Goal: Task Accomplishment & Management: Manage account settings

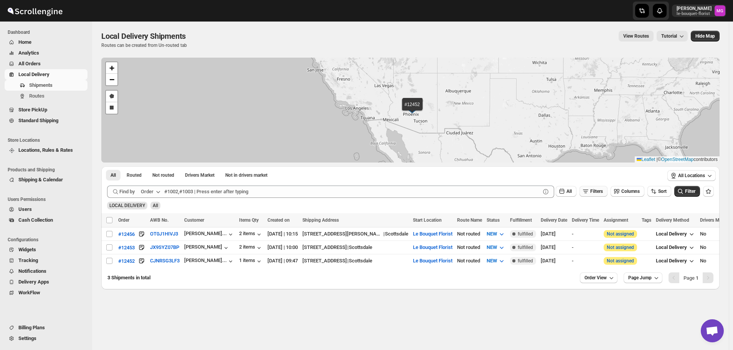
click at [590, 194] on icon "button" at bounding box center [586, 191] width 8 height 8
click at [567, 224] on span "Delivery Date" at bounding box center [554, 221] width 26 height 6
click at [613, 217] on button "[DATE]" at bounding box center [605, 221] width 42 height 11
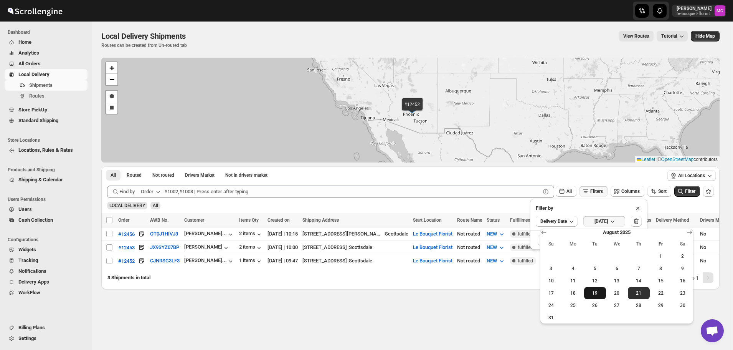
click at [594, 292] on span "19" at bounding box center [595, 293] width 16 height 6
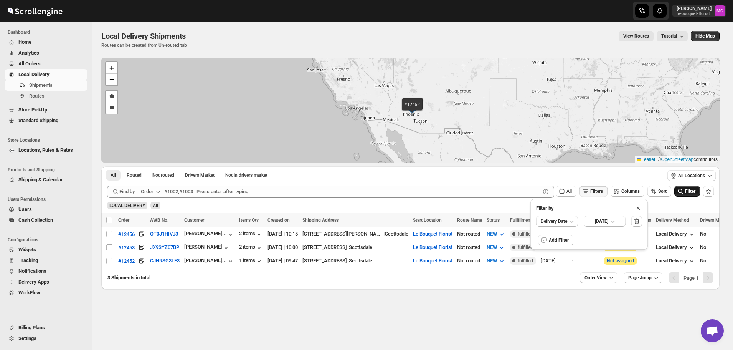
click at [689, 190] on span "Filter" at bounding box center [690, 191] width 10 height 5
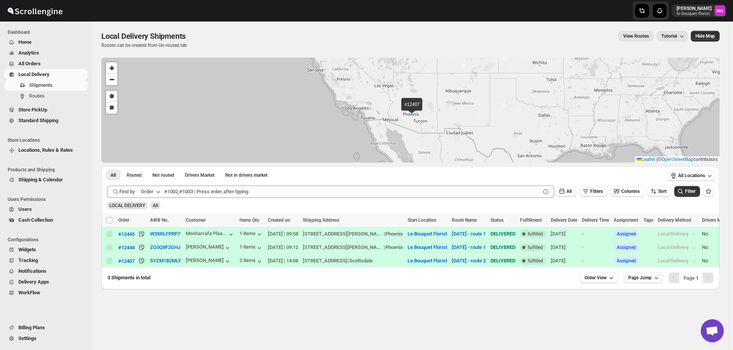
click at [602, 192] on span "Filters" at bounding box center [597, 191] width 13 height 5
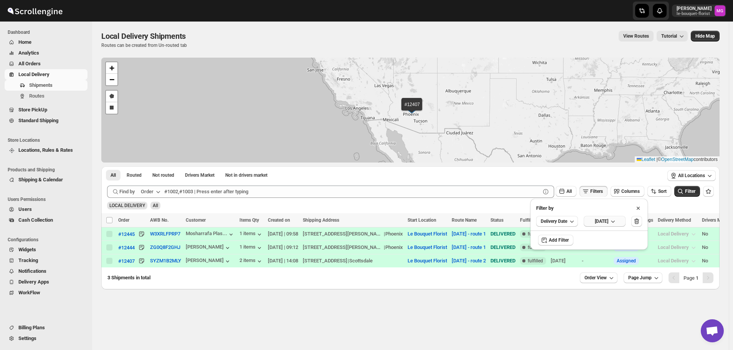
click at [617, 224] on icon "button" at bounding box center [613, 221] width 8 height 8
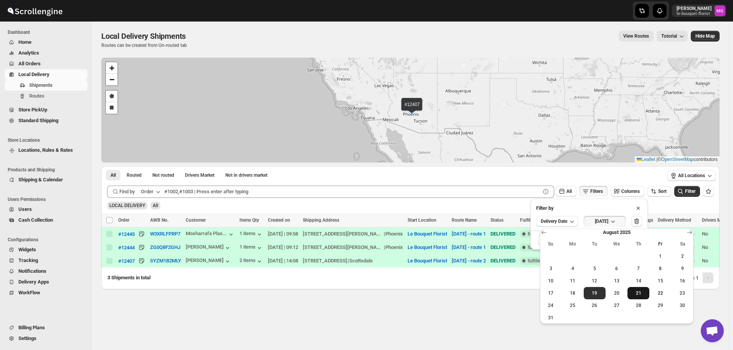
click at [637, 293] on span "21" at bounding box center [639, 293] width 16 height 6
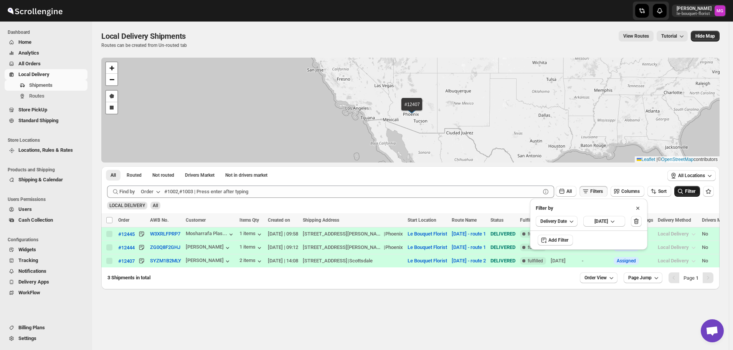
click at [693, 194] on span "Filter" at bounding box center [690, 191] width 10 height 5
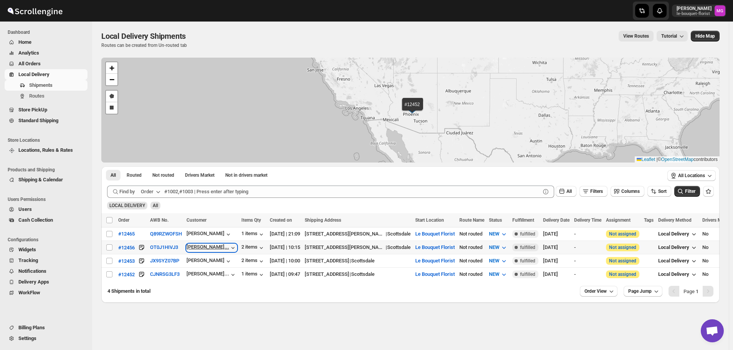
click at [232, 247] on icon "button" at bounding box center [233, 248] width 3 height 2
click at [229, 246] on icon "button" at bounding box center [233, 248] width 8 height 8
click at [172, 273] on button "CJNRSG3LF3" at bounding box center [165, 274] width 30 height 6
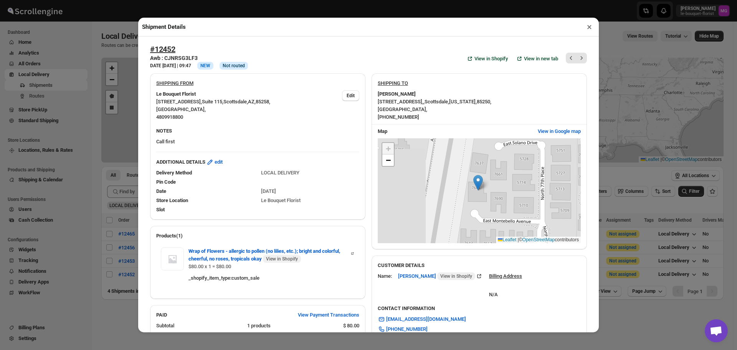
drag, startPoint x: 422, startPoint y: 96, endPoint x: 375, endPoint y: 99, distance: 47.7
click at [378, 99] on div "[PERSON_NAME] [STREET_ADDRESS][US_STATE] , [PHONE_NUMBER]" at bounding box center [479, 105] width 203 height 31
drag, startPoint x: 418, startPoint y: 97, endPoint x: 381, endPoint y: 97, distance: 37.2
click at [381, 97] on b "[PERSON_NAME]" at bounding box center [397, 94] width 38 height 8
click at [428, 98] on div "[PERSON_NAME]" at bounding box center [479, 94] width 203 height 8
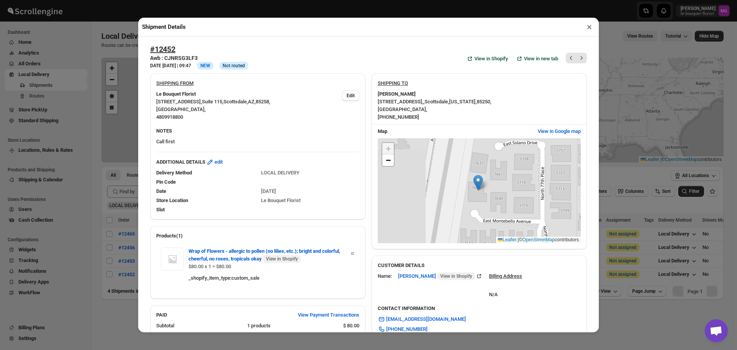
drag, startPoint x: 420, startPoint y: 95, endPoint x: 376, endPoint y: 96, distance: 44.9
click at [378, 96] on div "[PERSON_NAME]" at bounding box center [479, 94] width 203 height 8
copy b "[PERSON_NAME]"
click at [592, 25] on button "×" at bounding box center [589, 27] width 11 height 11
